Goal: Navigation & Orientation: Find specific page/section

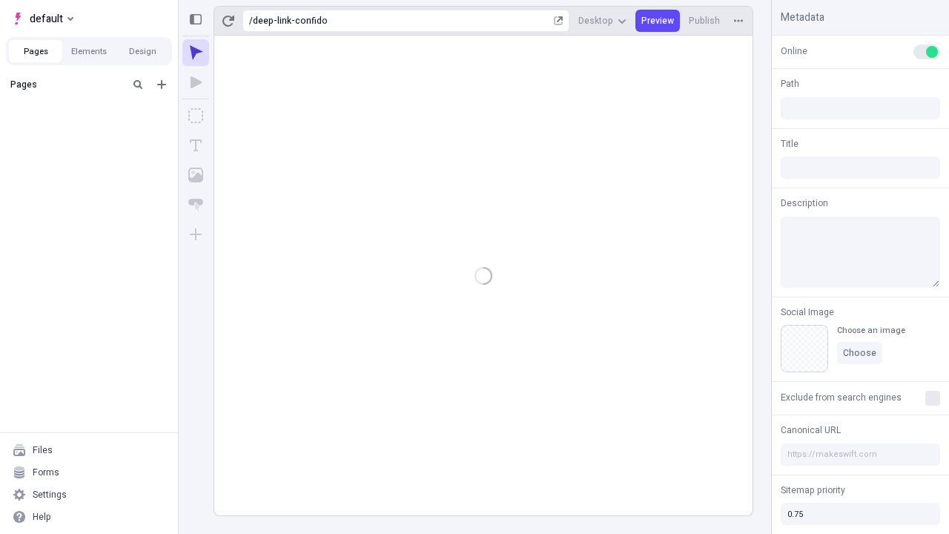
type input "/deep-link-confido"
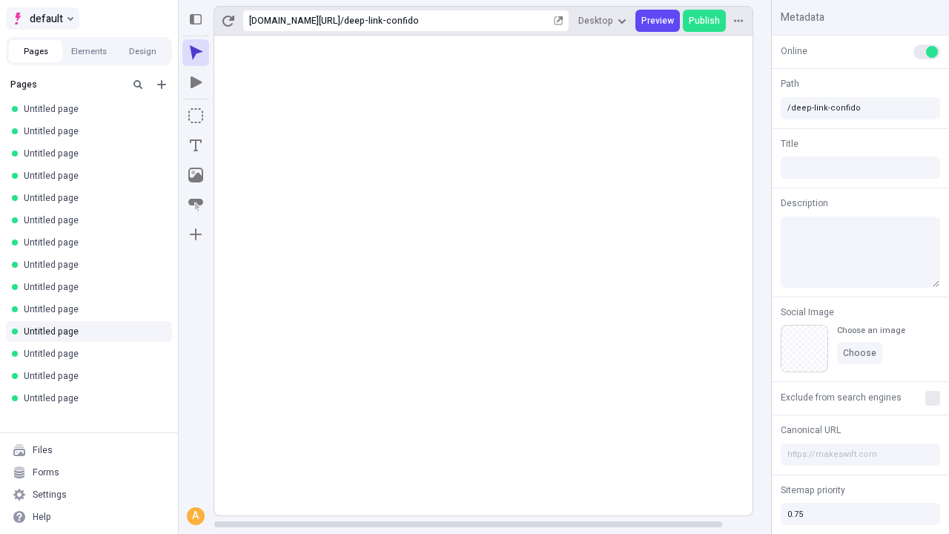
click at [42, 19] on span "default" at bounding box center [46, 19] width 33 height 18
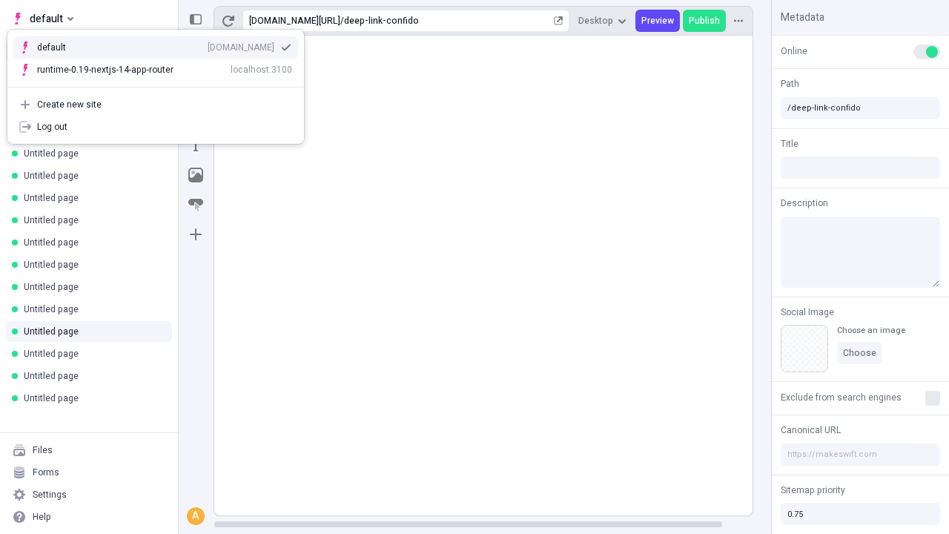
click at [208, 44] on div "qee9k4dy7d.staging.makeswift.site" at bounding box center [241, 48] width 67 height 12
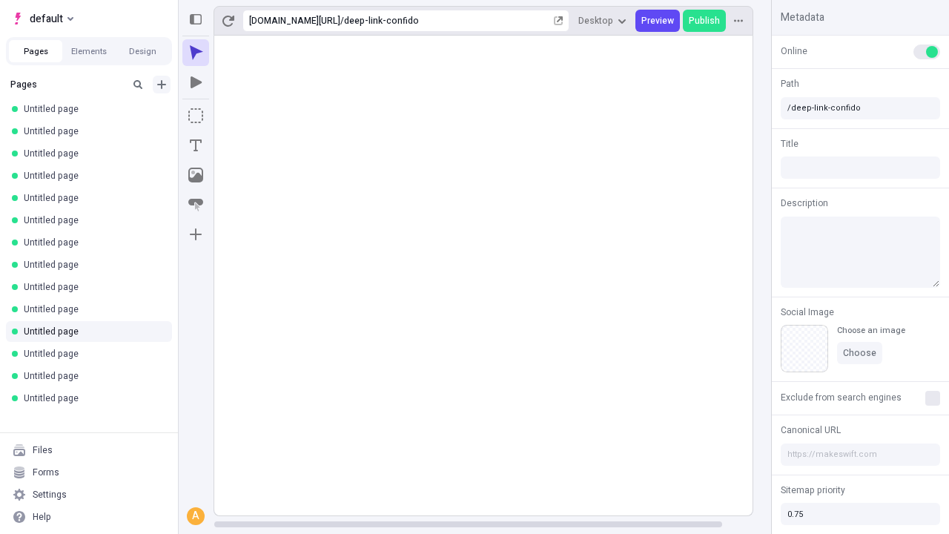
click at [162, 85] on icon "Add new" at bounding box center [161, 84] width 9 height 9
click at [240, 115] on span "Blank page" at bounding box center [249, 115] width 92 height 12
type input "/deep-link-vulgivagus"
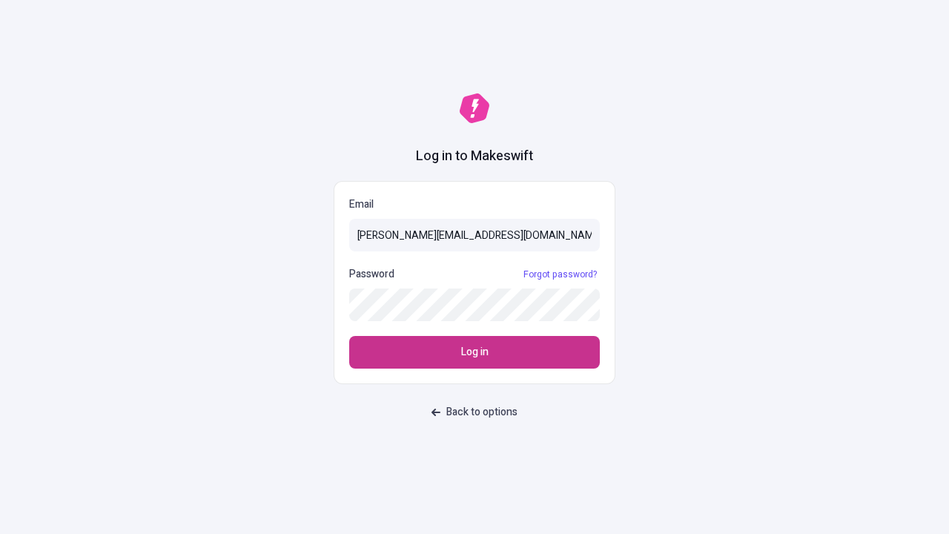
click at [474, 352] on span "Log in" at bounding box center [474, 352] width 27 height 16
